Goal: Book appointment/travel/reservation

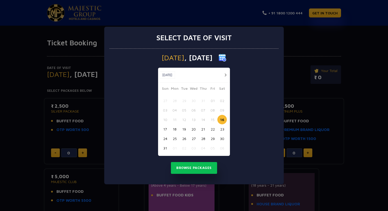
click at [223, 118] on button "16" at bounding box center [221, 119] width 9 height 9
click at [222, 121] on button "16" at bounding box center [221, 119] width 9 height 9
click at [203, 168] on button "Browse Packages" at bounding box center [194, 168] width 46 height 12
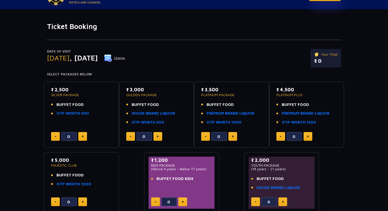
scroll to position [18, 0]
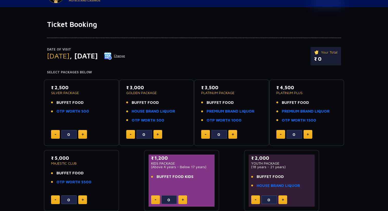
click at [159, 134] on button at bounding box center [157, 134] width 9 height 9
type input "3"
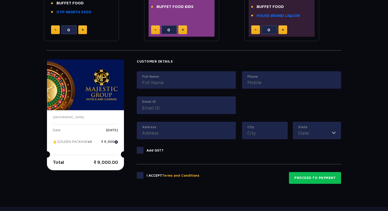
scroll to position [189, 0]
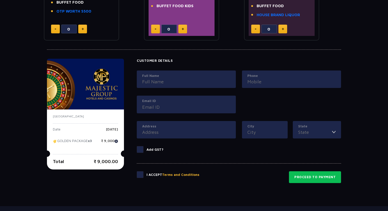
click at [158, 82] on input "Full Name" at bounding box center [186, 81] width 88 height 7
type input "[PERSON_NAME]"
type input "09953529236"
type input "[EMAIL_ADDRESS][DOMAIN_NAME]"
type input "[STREET_ADDRESS]"
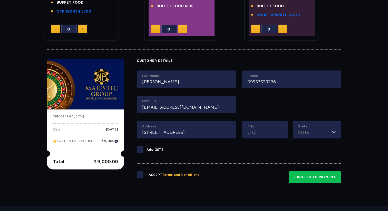
type input "[GEOGRAPHIC_DATA]"
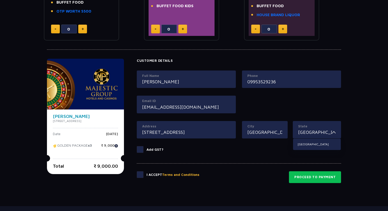
click at [253, 83] on input "09953529236" at bounding box center [291, 81] width 88 height 7
type input "9953529236"
click at [143, 175] on span at bounding box center [140, 174] width 7 height 7
click at [0, 0] on input "checkbox" at bounding box center [0, 0] width 0 height 0
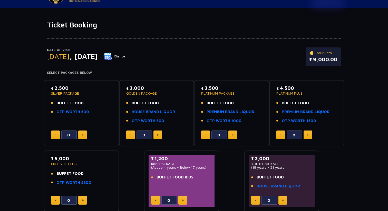
scroll to position [0, 0]
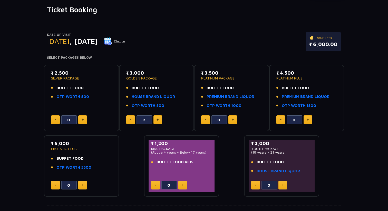
scroll to position [64, 0]
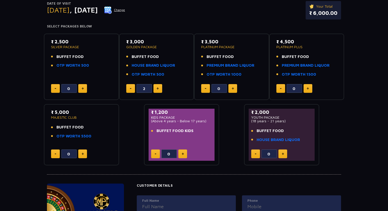
click at [159, 89] on button at bounding box center [157, 88] width 9 height 9
type input "3"
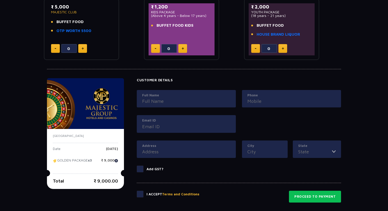
scroll to position [223, 0]
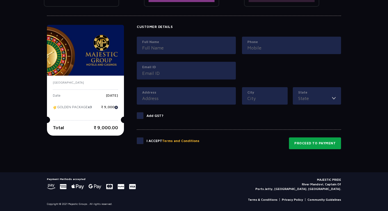
click at [321, 144] on button "Proceed to Payment" at bounding box center [315, 143] width 52 height 12
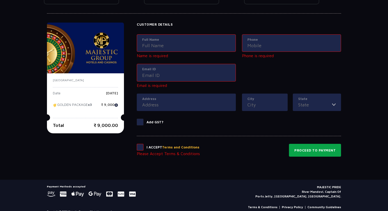
scroll to position [233, 0]
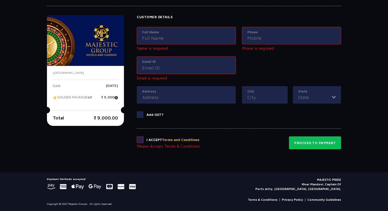
click at [156, 35] on input "Full Name" at bounding box center [186, 38] width 88 height 7
type input "[PERSON_NAME]"
type input "09953529236"
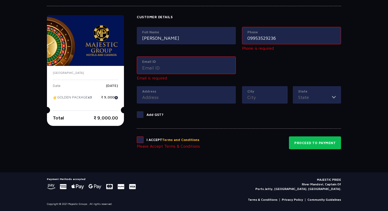
type input "[EMAIL_ADDRESS][DOMAIN_NAME]"
type input "[STREET_ADDRESS]"
type input "[GEOGRAPHIC_DATA]"
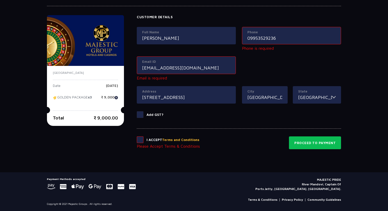
scroll to position [224, 0]
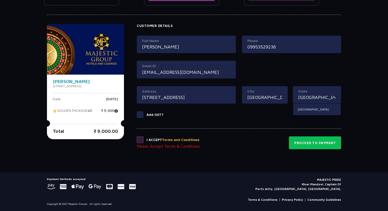
click at [143, 141] on span at bounding box center [140, 139] width 7 height 7
click at [0, 0] on input "checkbox" at bounding box center [0, 0] width 0 height 0
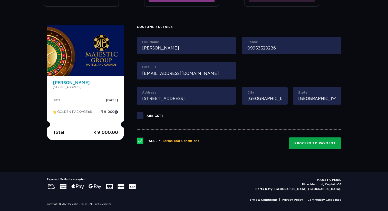
click at [327, 145] on button "Proceed to Payment" at bounding box center [315, 143] width 52 height 12
click at [321, 139] on button "Proceed to Payment" at bounding box center [315, 143] width 52 height 12
click at [253, 47] on input "09953529236" at bounding box center [291, 47] width 88 height 7
type input "9953529236"
click at [186, 48] on input "[PERSON_NAME]" at bounding box center [186, 47] width 88 height 7
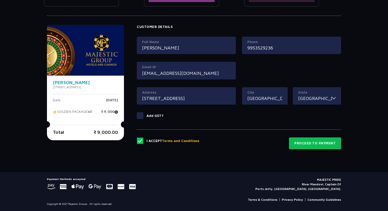
type input "[PERSON_NAME]"
click at [160, 73] on input "[EMAIL_ADDRESS][DOMAIN_NAME]" at bounding box center [186, 73] width 88 height 7
click at [198, 74] on input "[EMAIL_ADDRESS][DOMAIN_NAME]" at bounding box center [186, 73] width 88 height 7
type input "[EMAIL_ADDRESS][DOMAIN_NAME]"
click at [223, 100] on input "[STREET_ADDRESS]" at bounding box center [186, 98] width 88 height 7
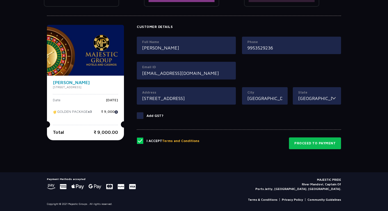
type input "[STREET_ADDRESS]"
click at [281, 97] on input "[GEOGRAPHIC_DATA]" at bounding box center [264, 98] width 35 height 7
type input "[GEOGRAPHIC_DATA]"
click at [324, 97] on input "[GEOGRAPHIC_DATA]" at bounding box center [315, 98] width 34 height 7
type input "[GEOGRAPHIC_DATA]"
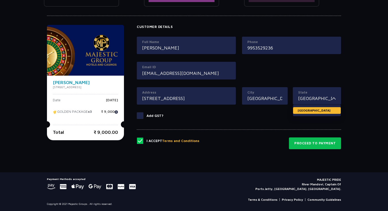
click at [304, 112] on li "[GEOGRAPHIC_DATA]" at bounding box center [317, 110] width 48 height 7
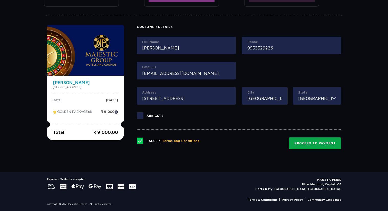
click at [315, 144] on button "Proceed to Payment" at bounding box center [315, 143] width 52 height 12
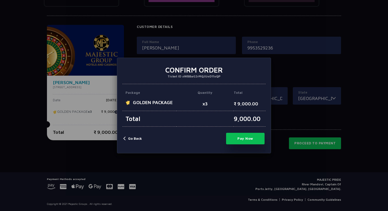
click at [246, 138] on button "Pay Now" at bounding box center [245, 139] width 38 height 12
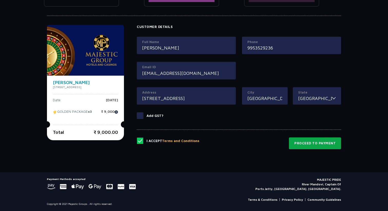
click at [311, 146] on button "Proceed to Payment" at bounding box center [315, 143] width 52 height 12
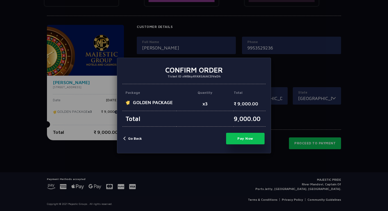
click at [254, 140] on button "Pay Now" at bounding box center [245, 139] width 38 height 12
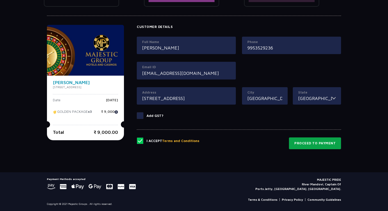
click at [321, 144] on button "Proceed to Payment" at bounding box center [315, 143] width 52 height 12
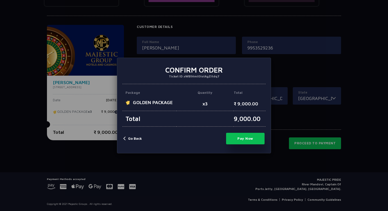
click at [249, 138] on button "Pay Now" at bounding box center [245, 139] width 38 height 12
